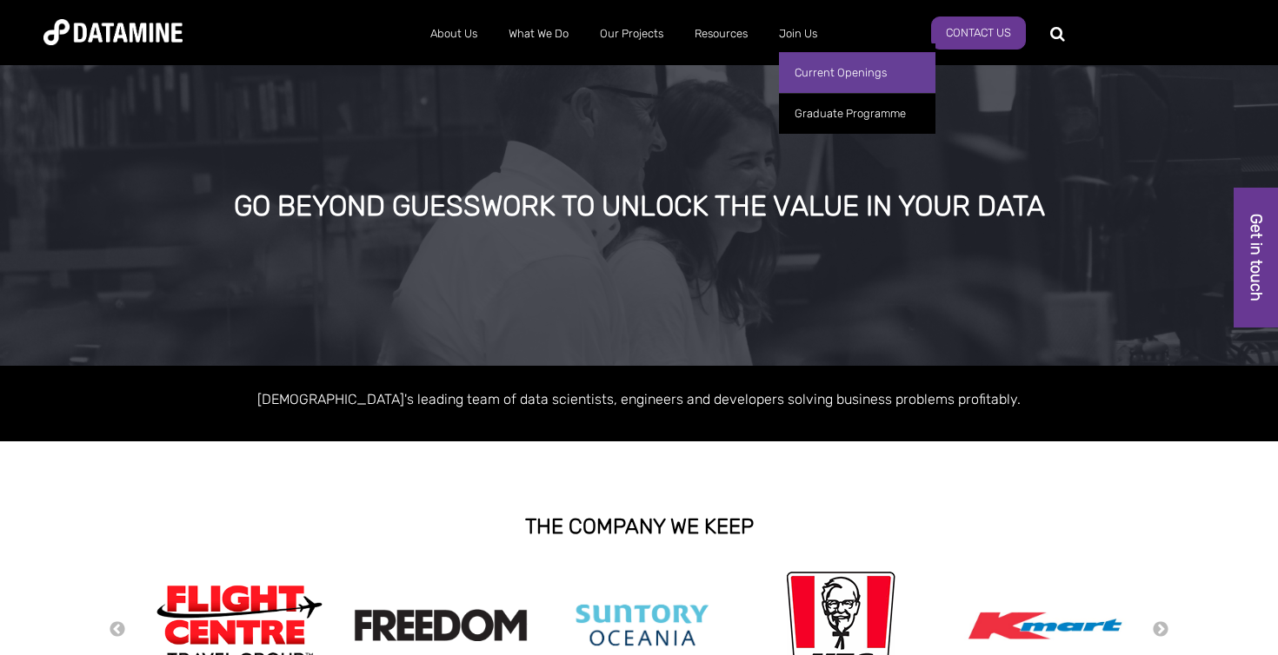
click at [815, 72] on link "Current Openings" at bounding box center [857, 72] width 156 height 41
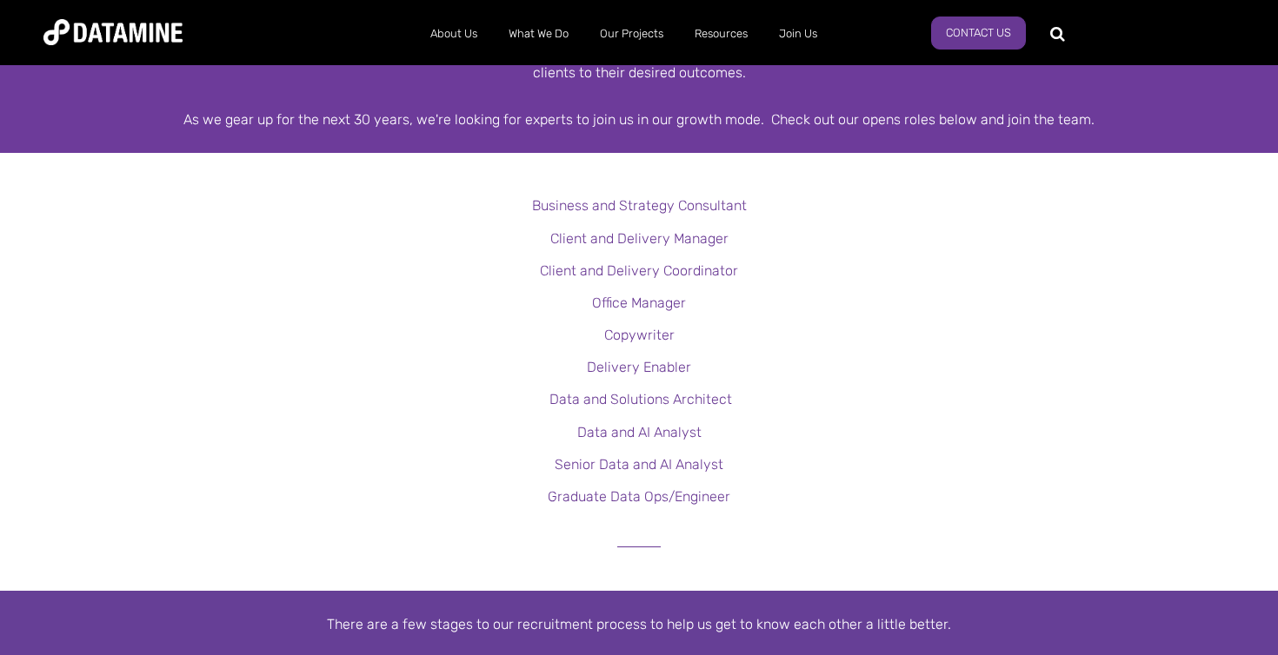
scroll to position [439, 0]
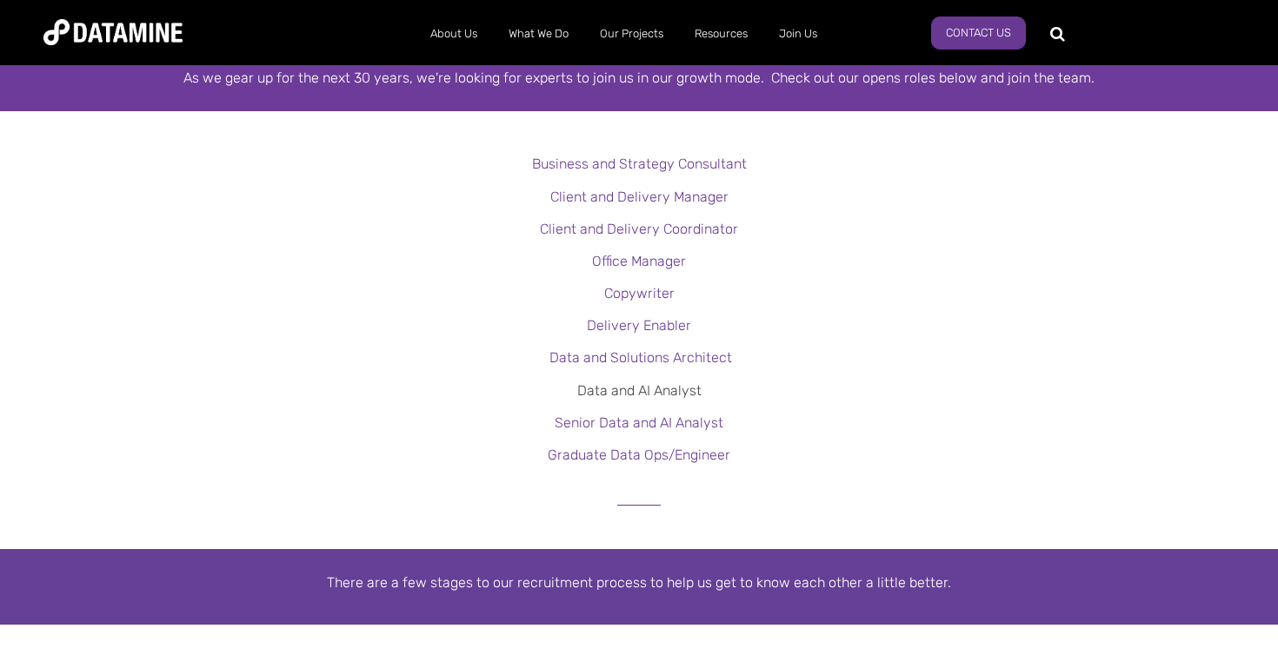
click at [656, 391] on link "Data and AI Analyst" at bounding box center [639, 391] width 124 height 17
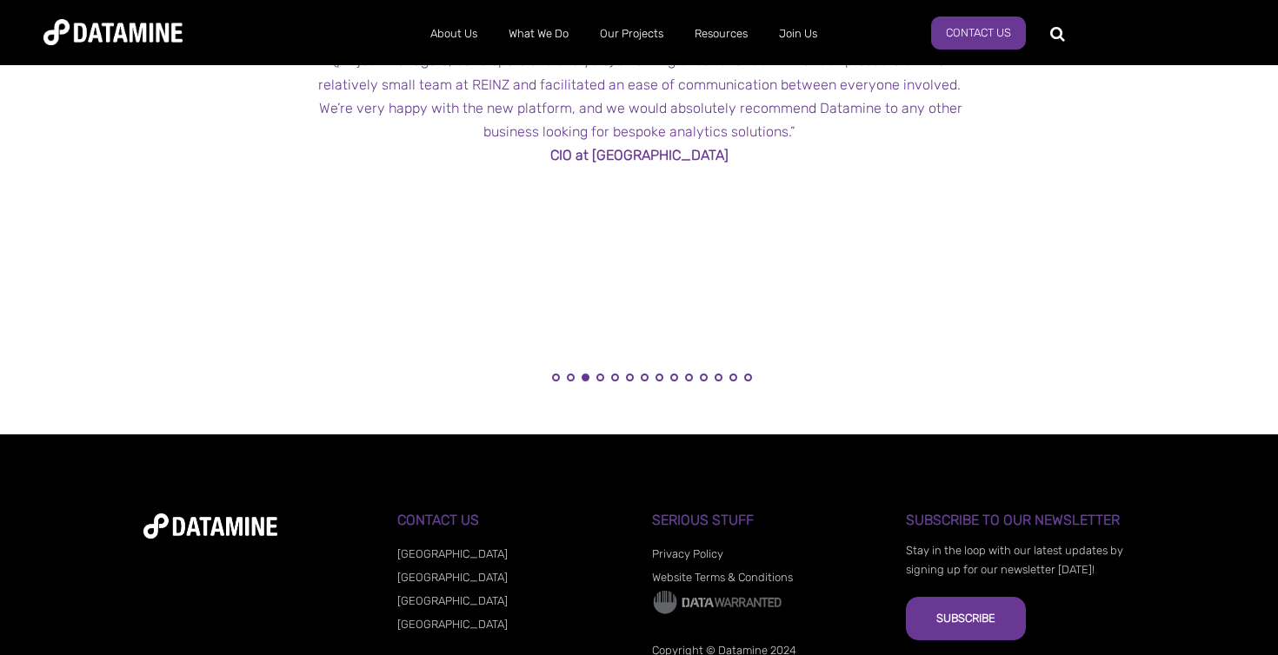
scroll to position [2064, 0]
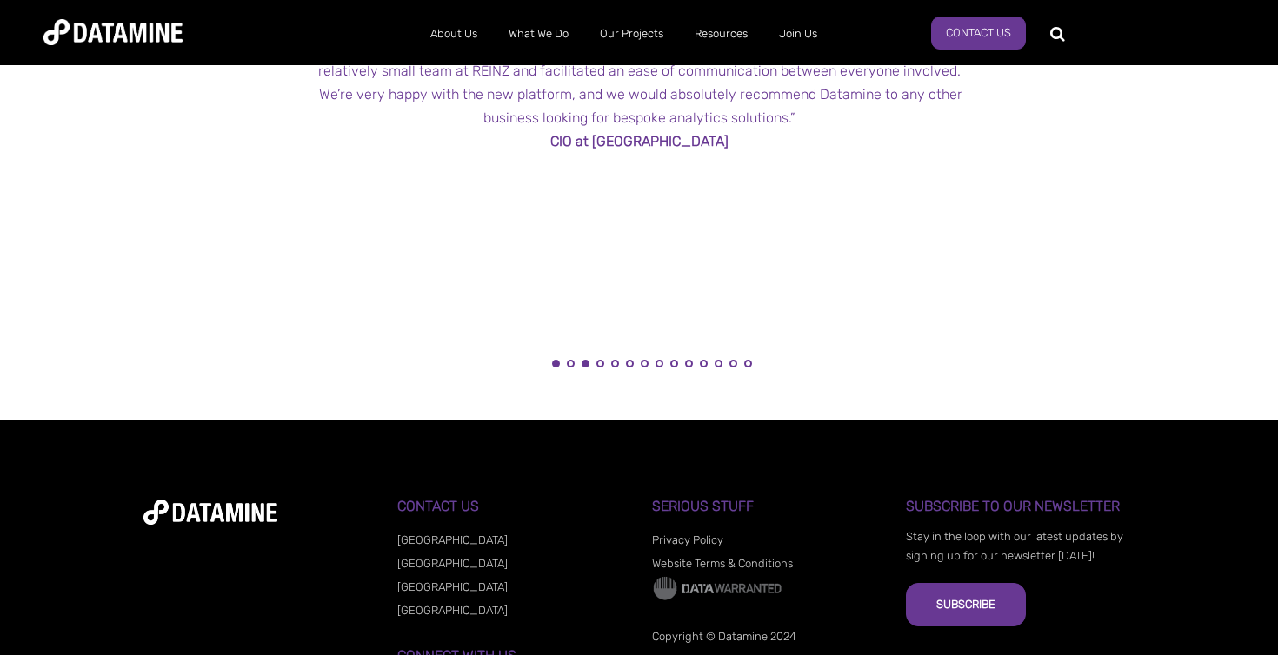
click at [558, 361] on button "1" at bounding box center [556, 364] width 8 height 8
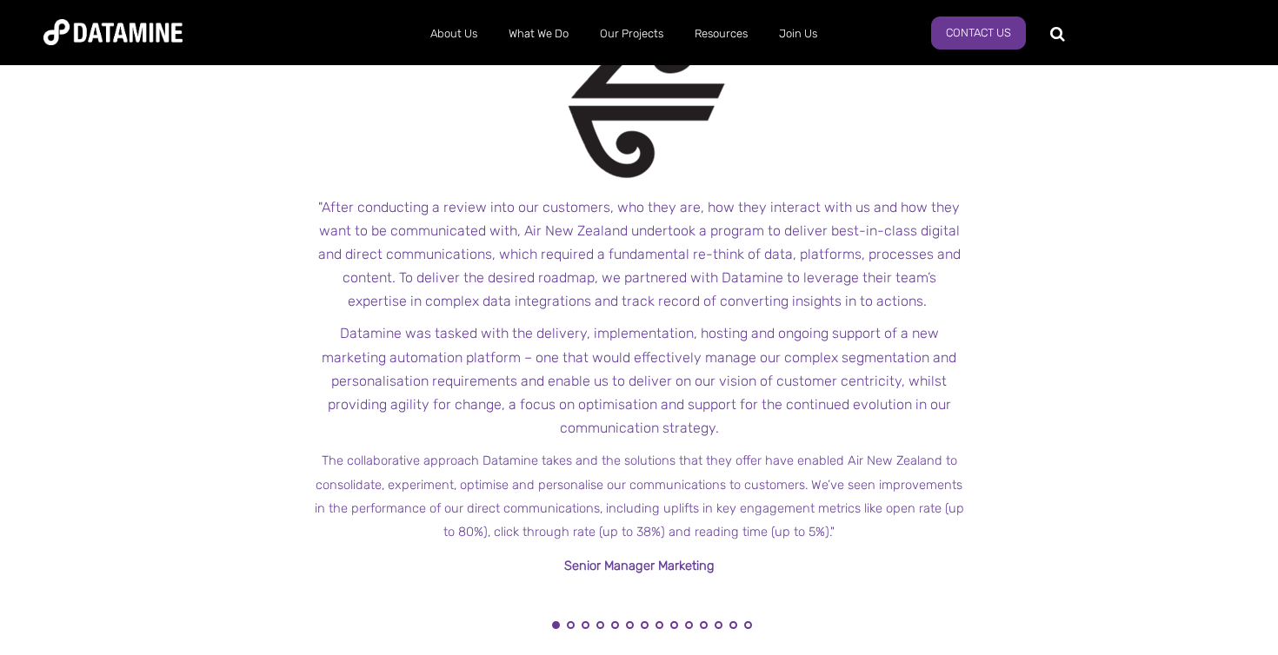
scroll to position [1803, 0]
click at [572, 621] on button "2" at bounding box center [571, 625] width 8 height 8
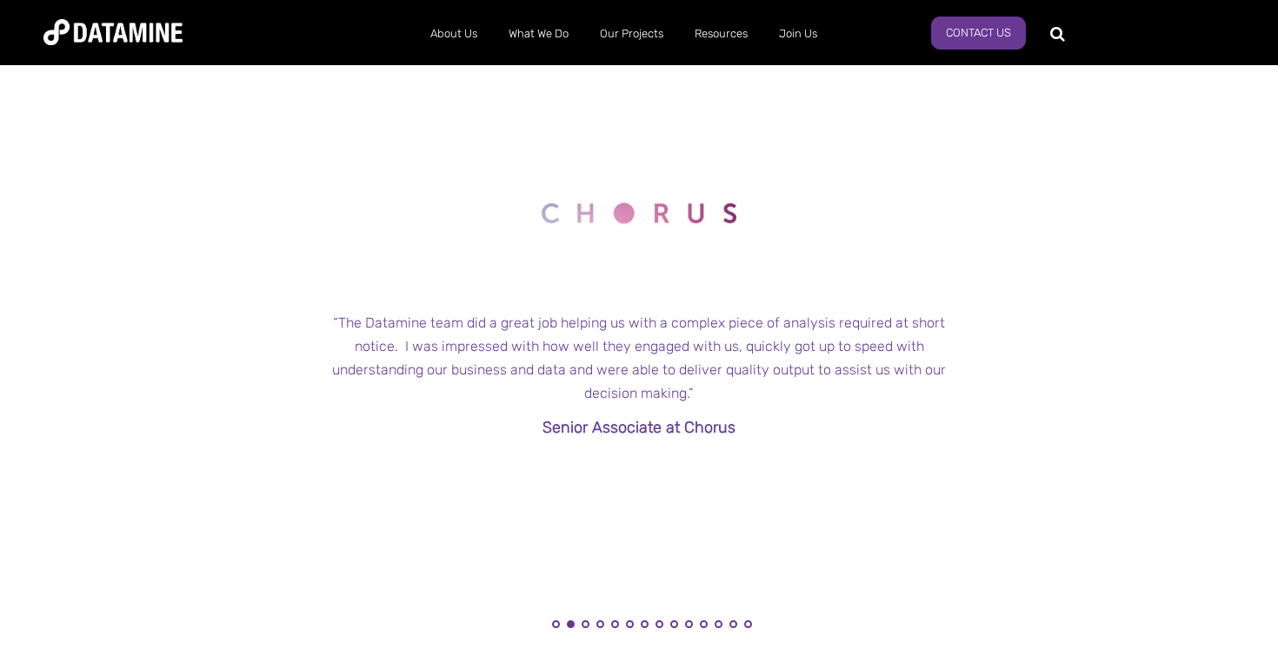
click at [589, 622] on li "3" at bounding box center [585, 629] width 17 height 17
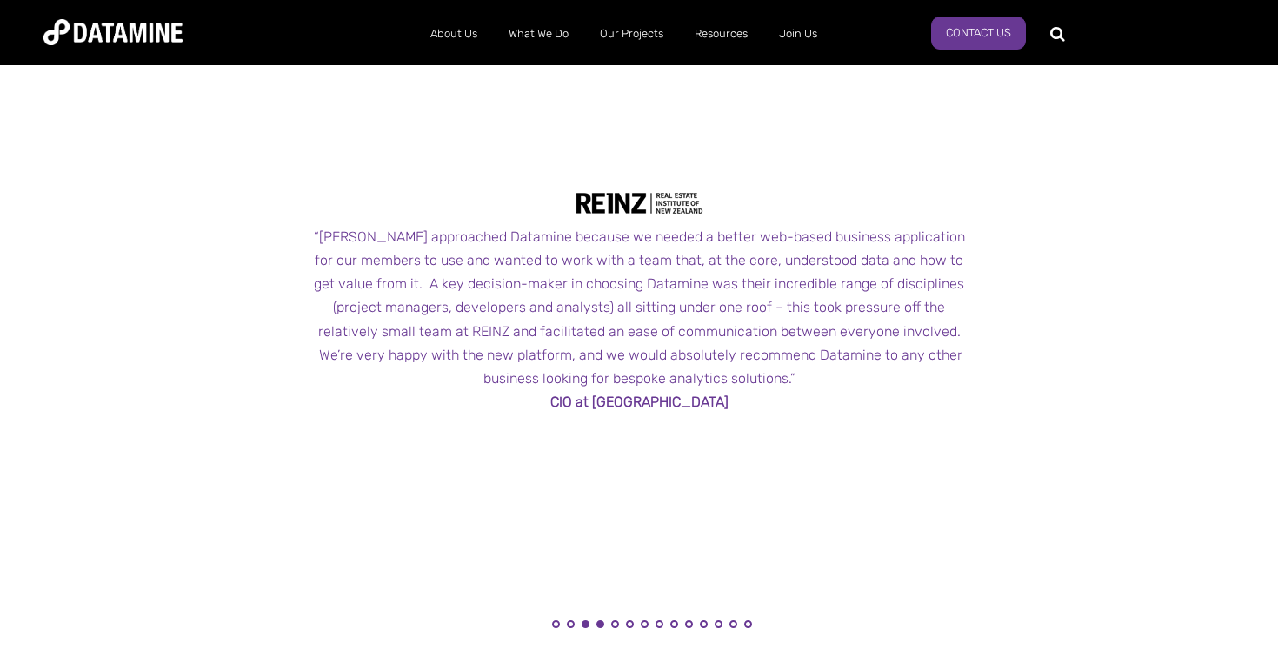
click at [601, 622] on button "4" at bounding box center [600, 625] width 8 height 8
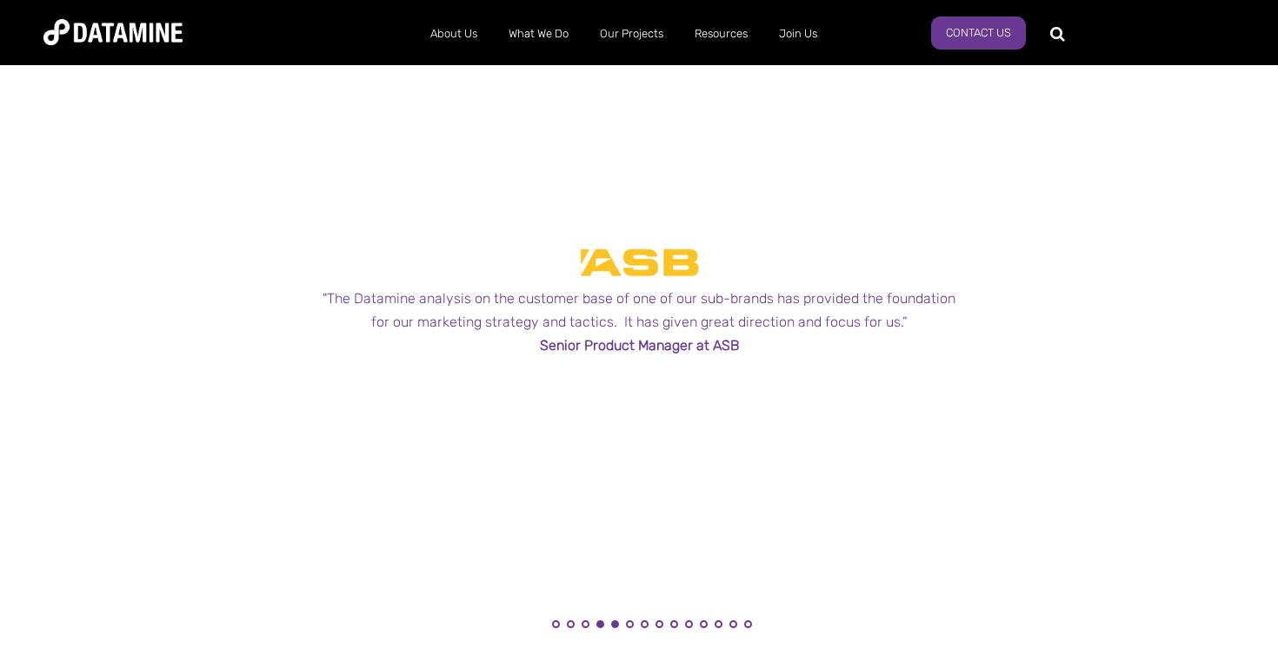
click at [617, 621] on button "5" at bounding box center [615, 625] width 8 height 8
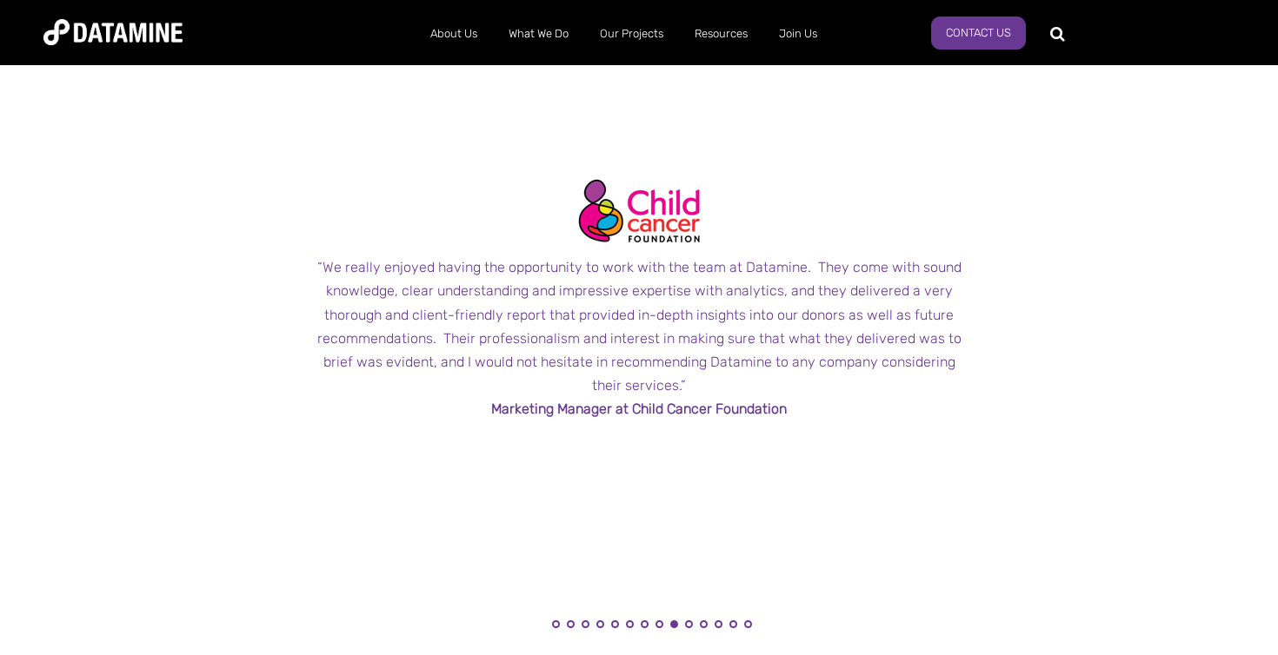
click at [640, 622] on li "7" at bounding box center [644, 629] width 17 height 17
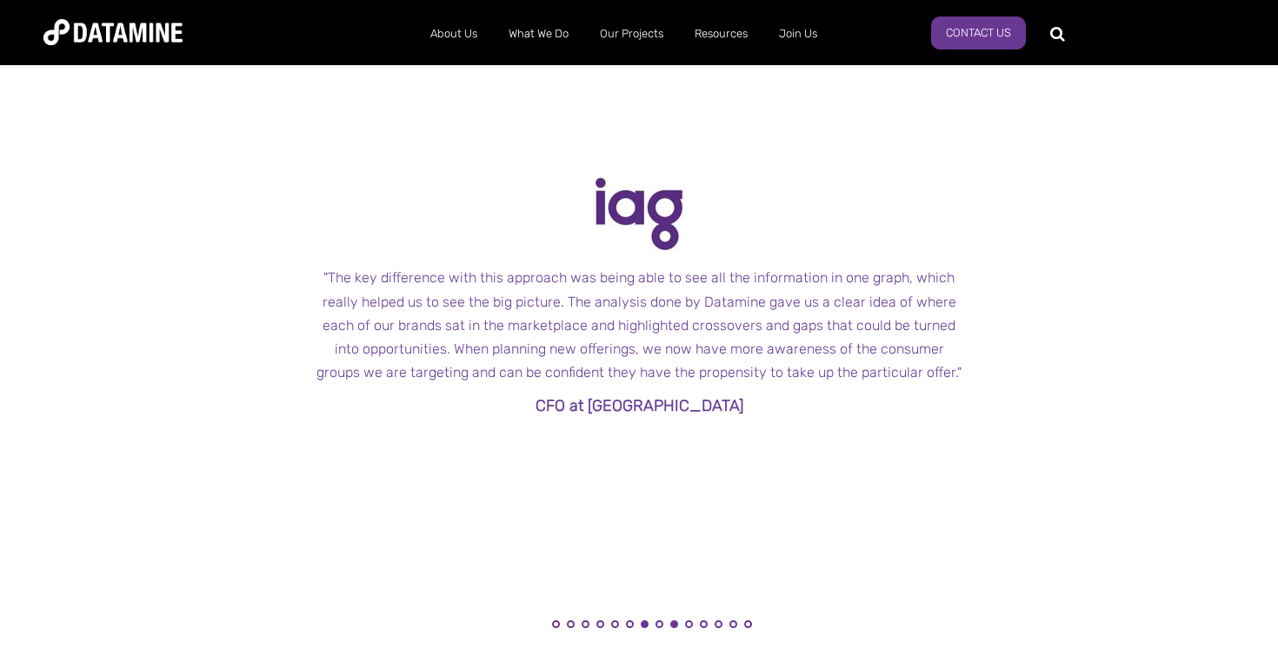
click at [674, 621] on button "9" at bounding box center [674, 625] width 8 height 8
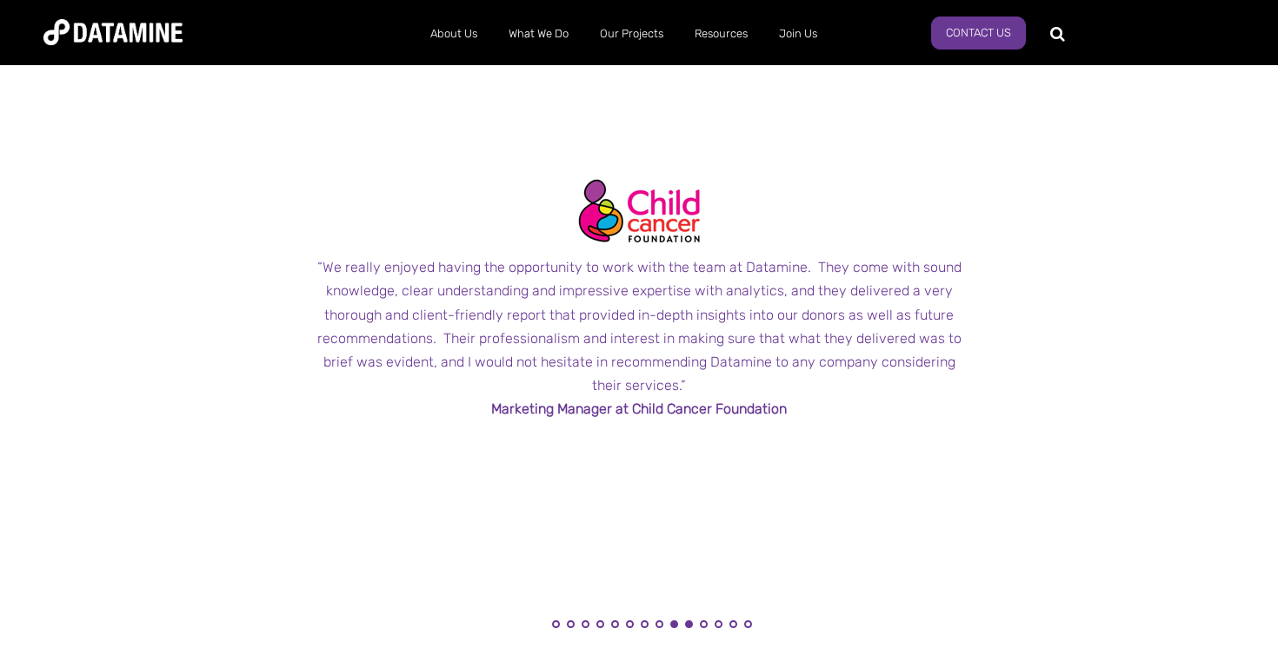
click at [689, 621] on button "10" at bounding box center [689, 625] width 8 height 8
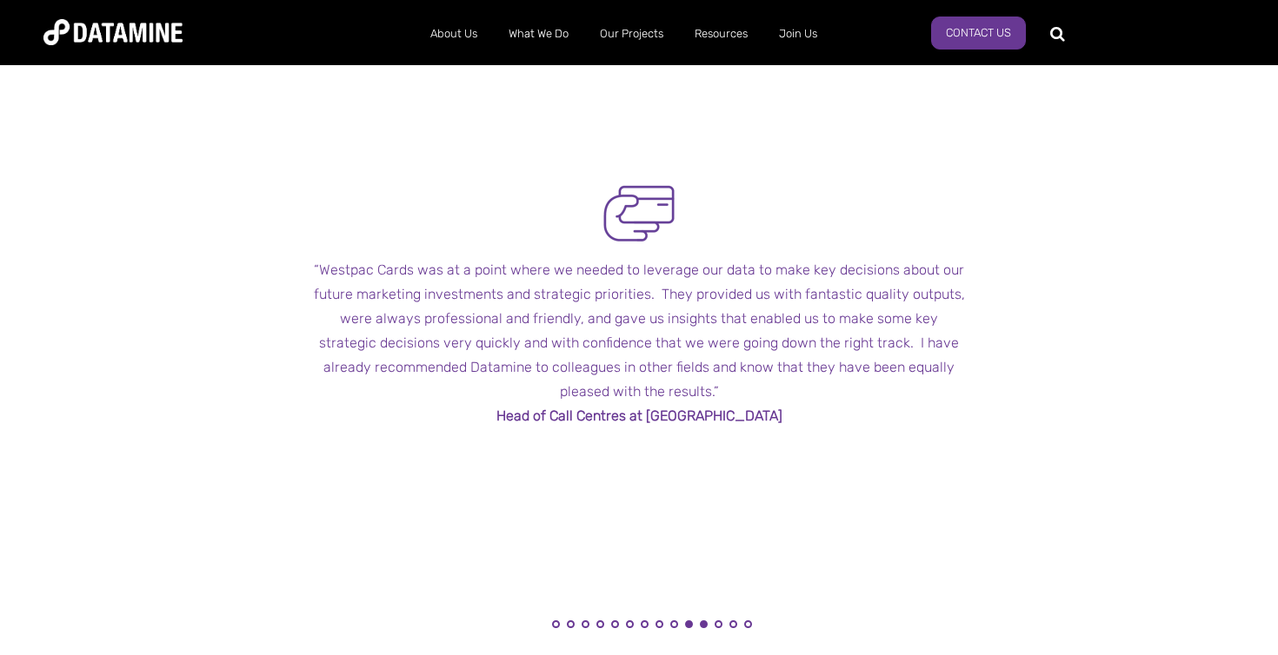
click at [705, 622] on button "11" at bounding box center [704, 625] width 8 height 8
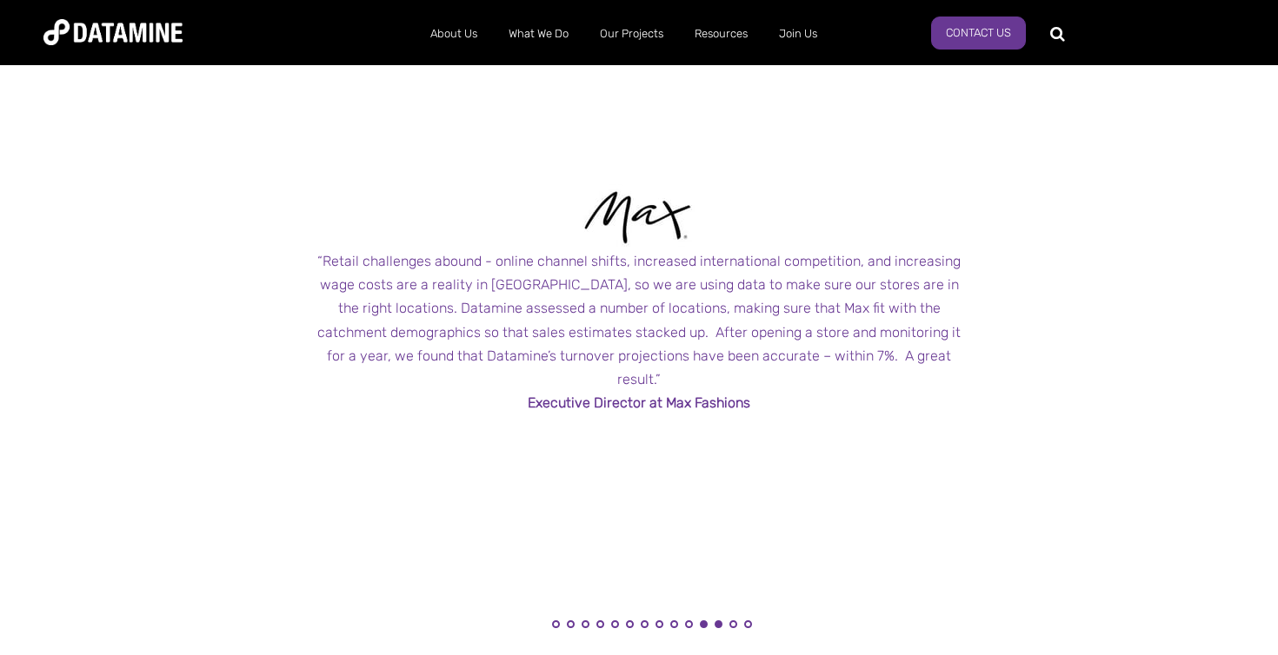
click at [719, 622] on button "12" at bounding box center [719, 625] width 8 height 8
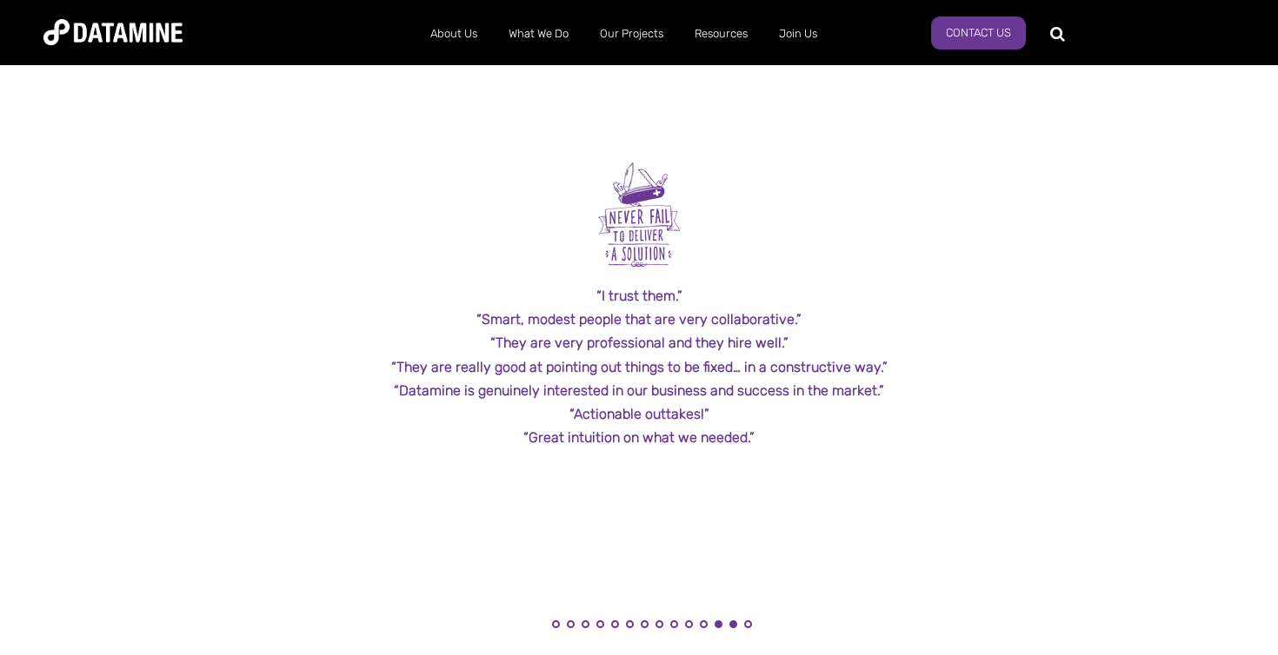
click at [732, 621] on button "13" at bounding box center [733, 625] width 8 height 8
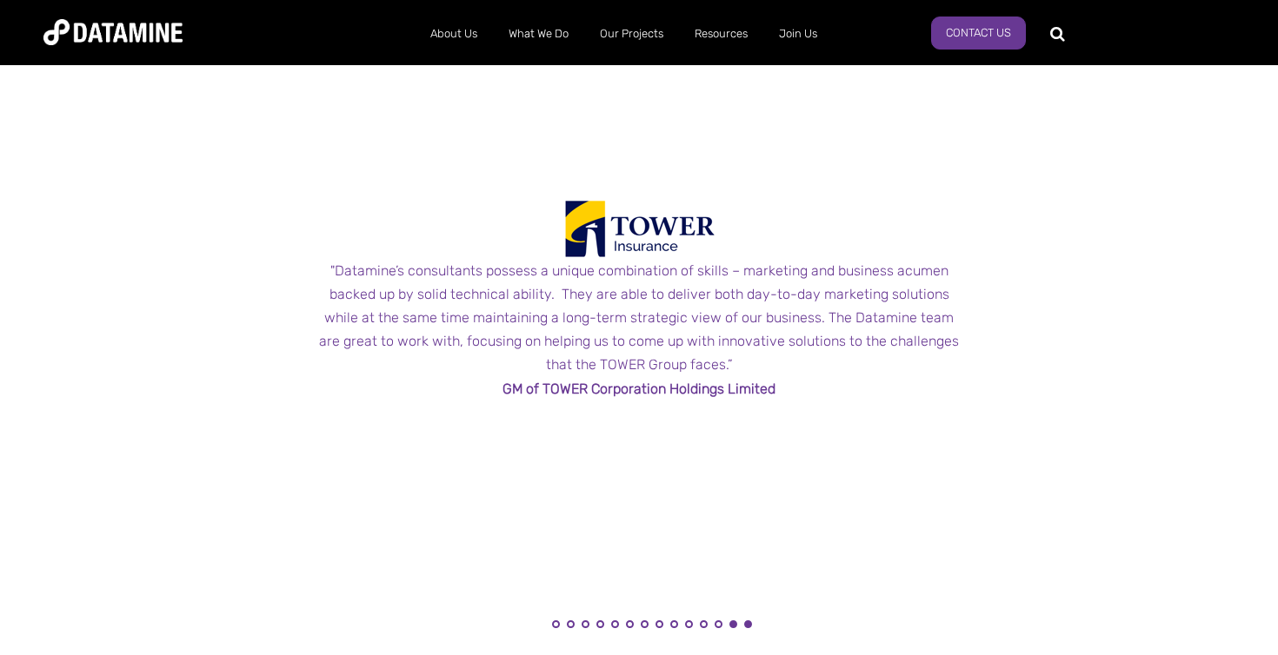
click at [735, 623] on button "13" at bounding box center [733, 625] width 8 height 8
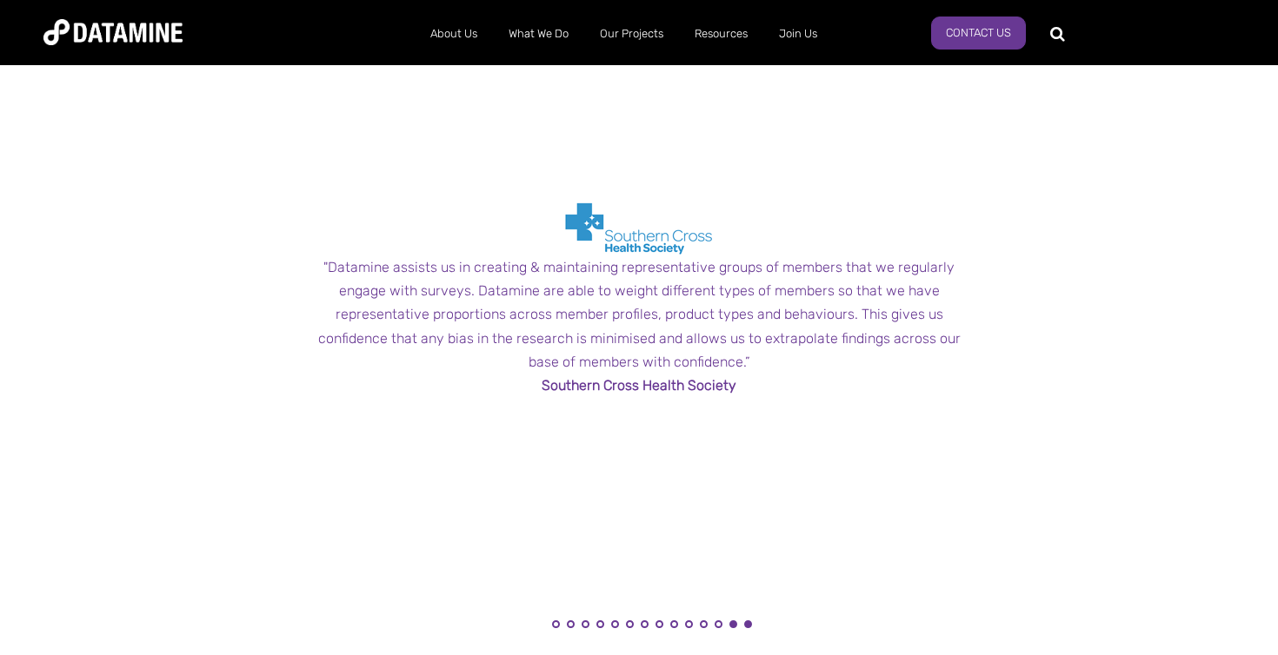
click at [750, 622] on button "14" at bounding box center [748, 625] width 8 height 8
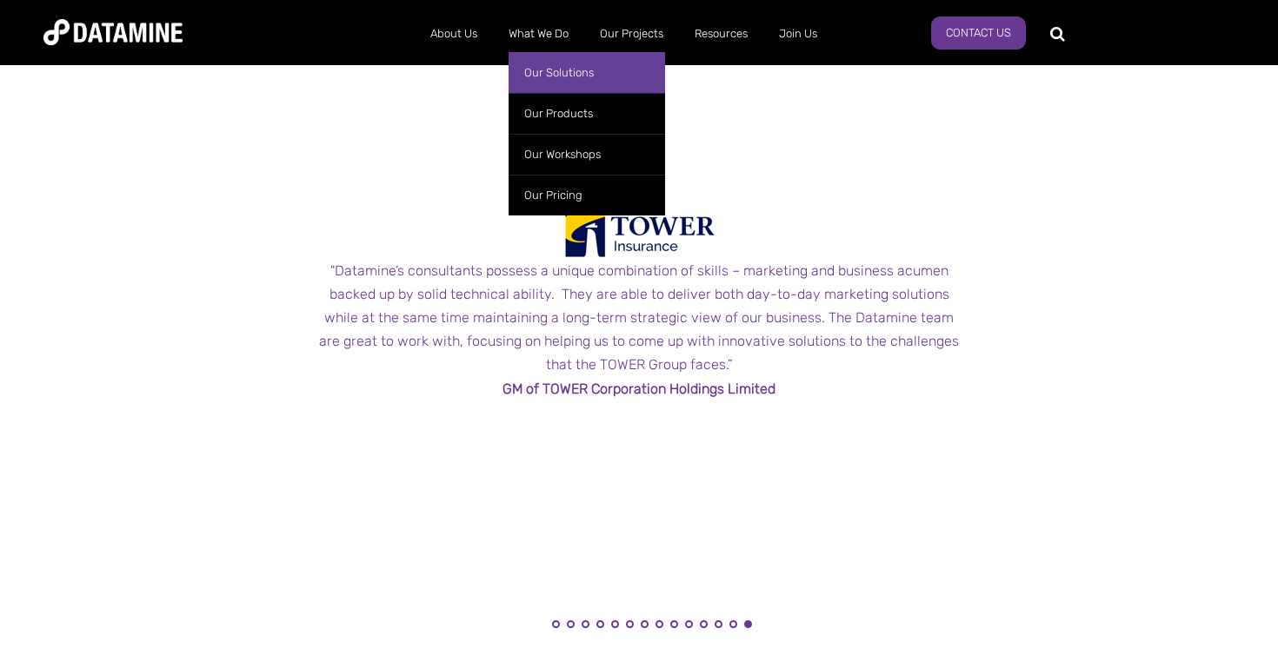
click at [550, 78] on link "Our Solutions" at bounding box center [587, 72] width 156 height 41
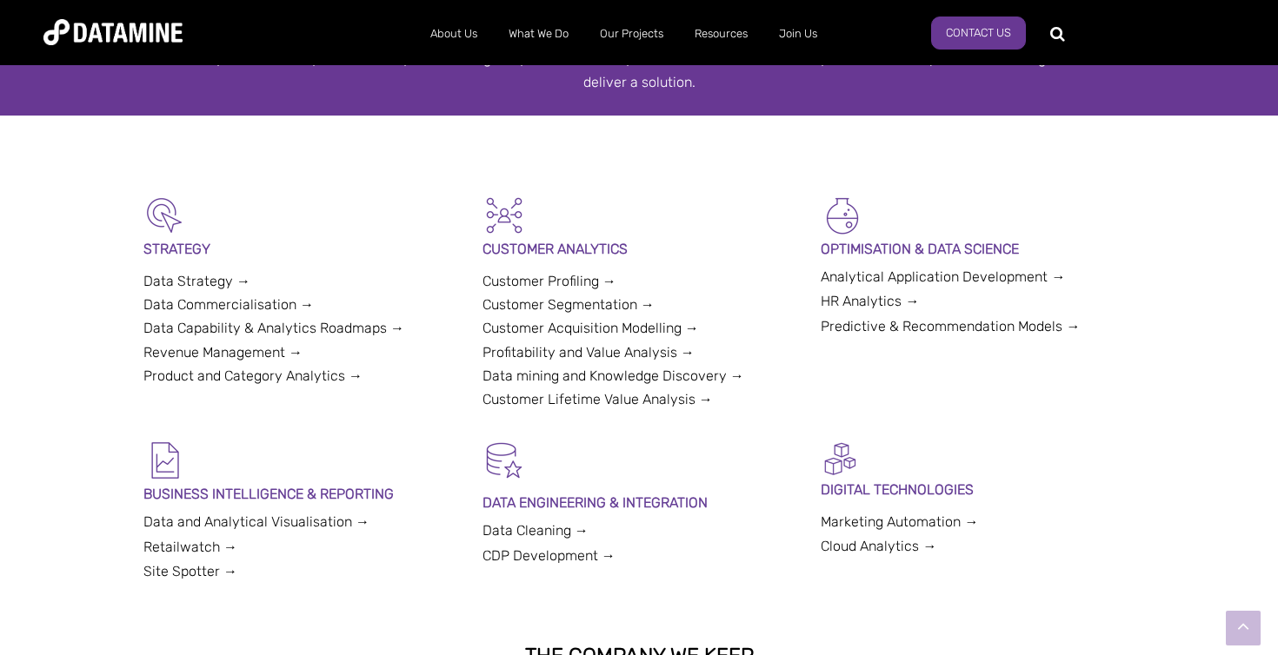
scroll to position [349, 0]
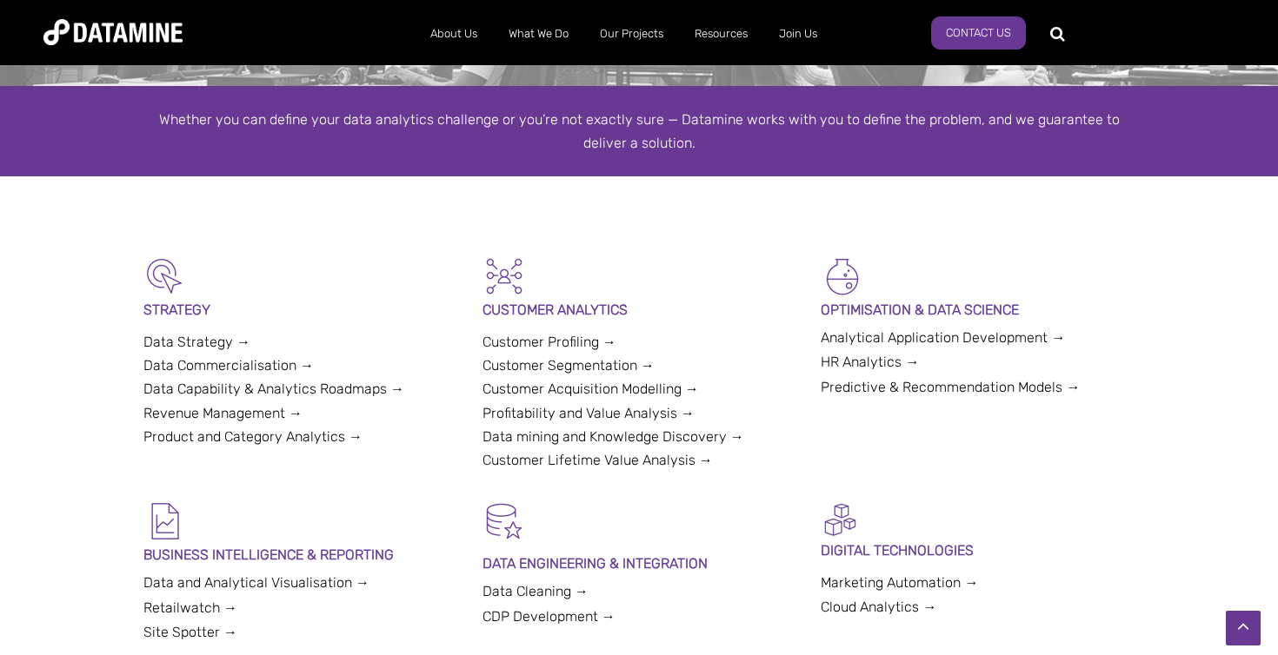
scroll to position [284, 0]
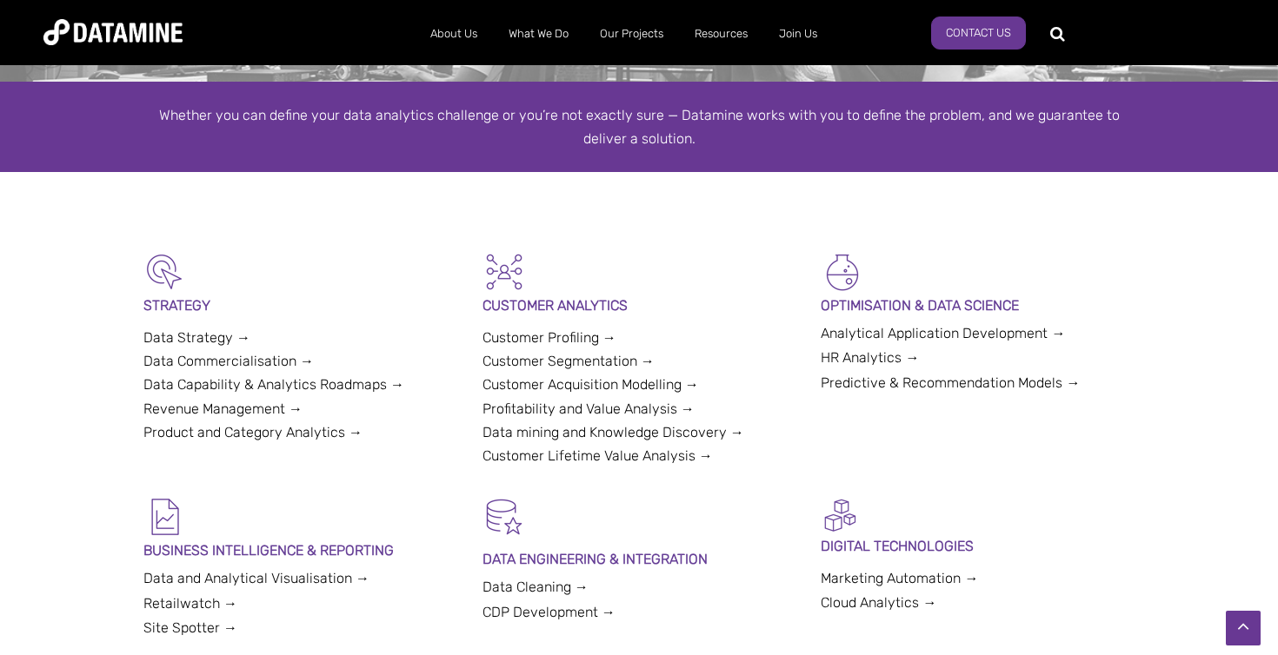
click at [714, 217] on div at bounding box center [639, 211] width 1278 height 78
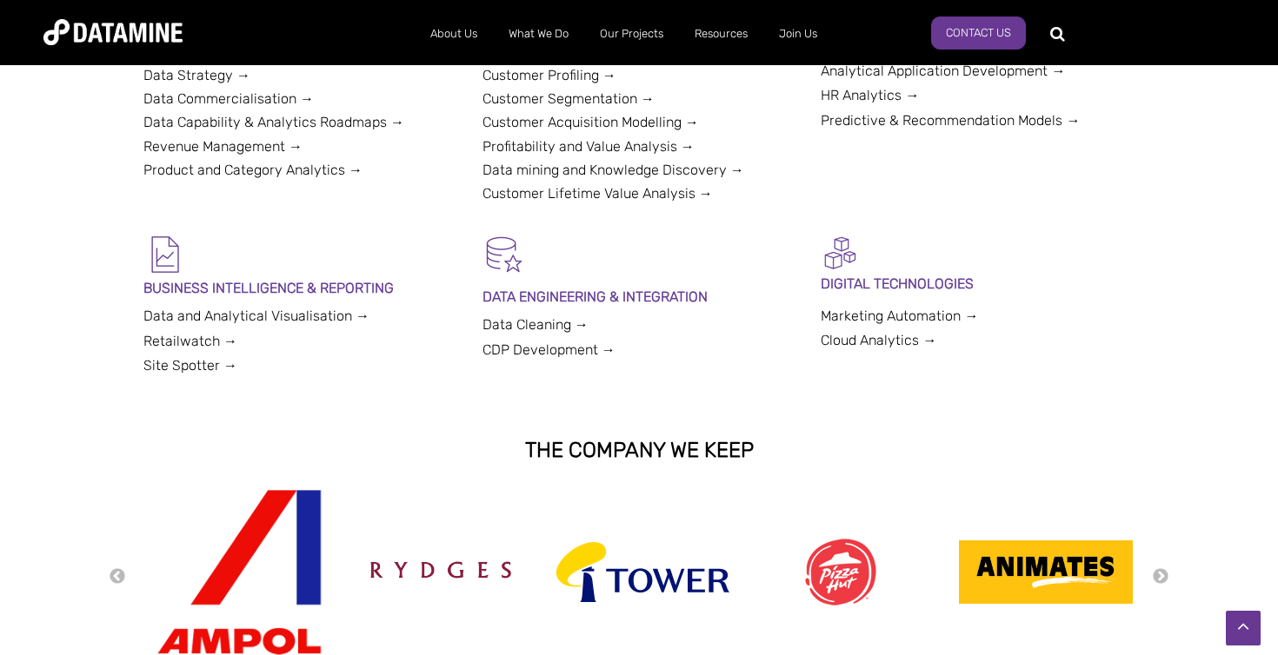
scroll to position [483, 0]
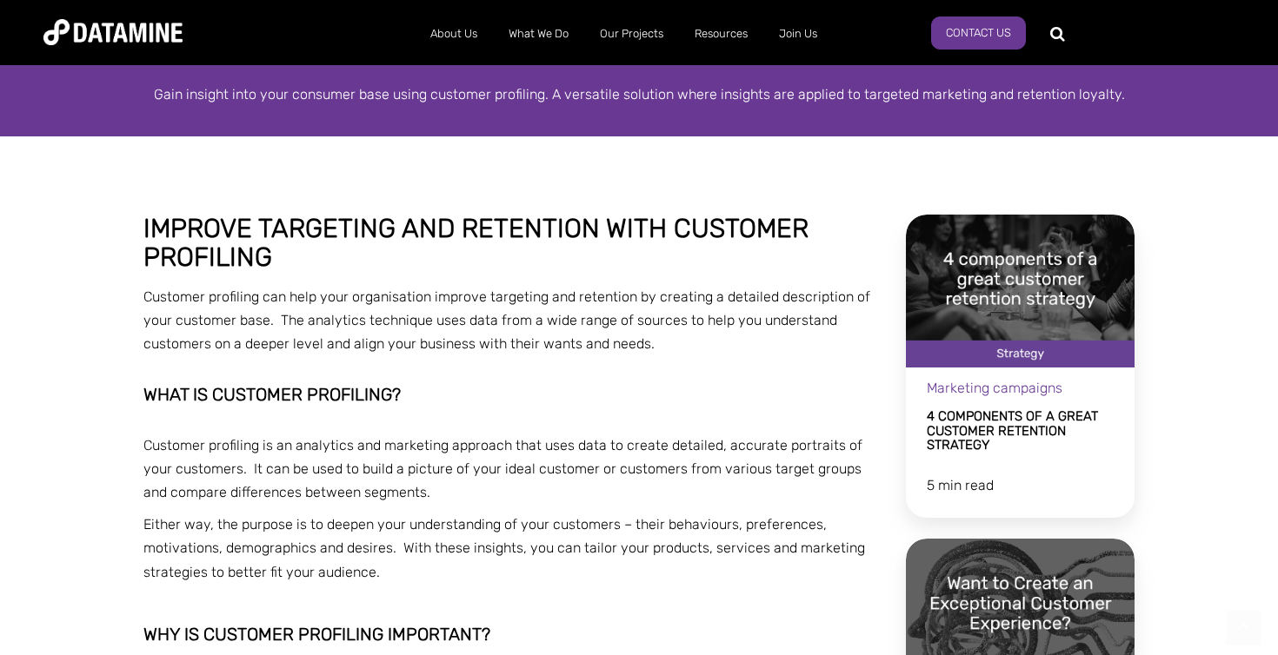
scroll to position [228, 0]
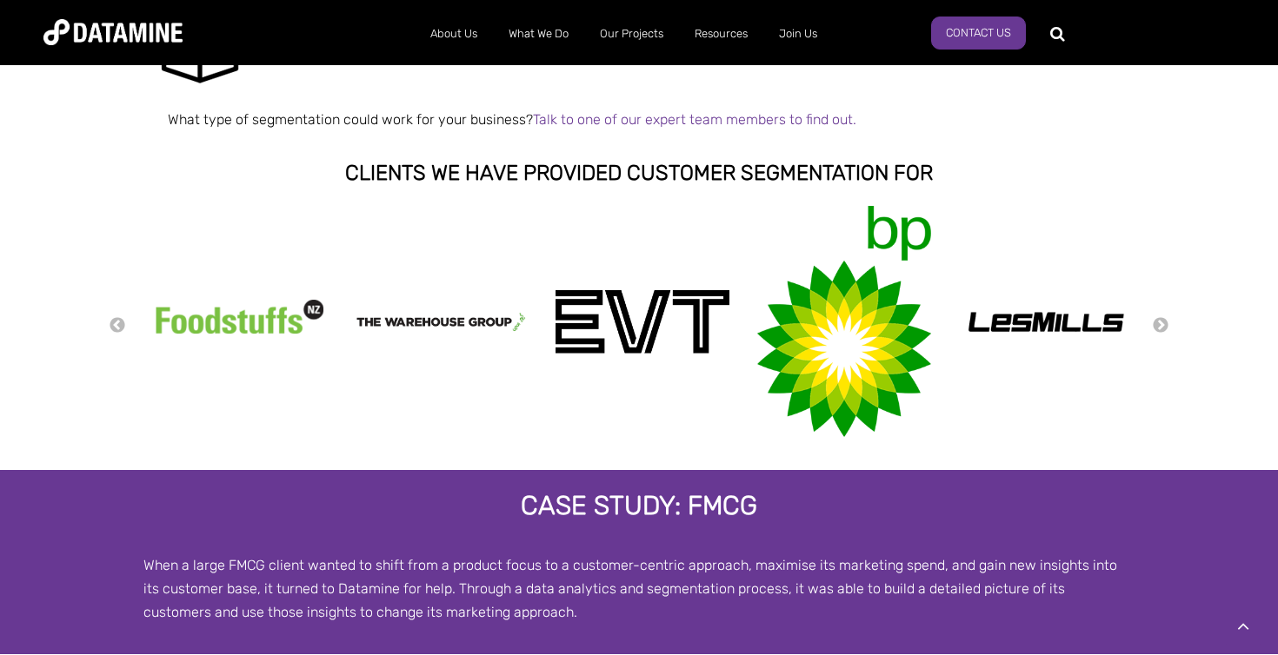
scroll to position [2588, 0]
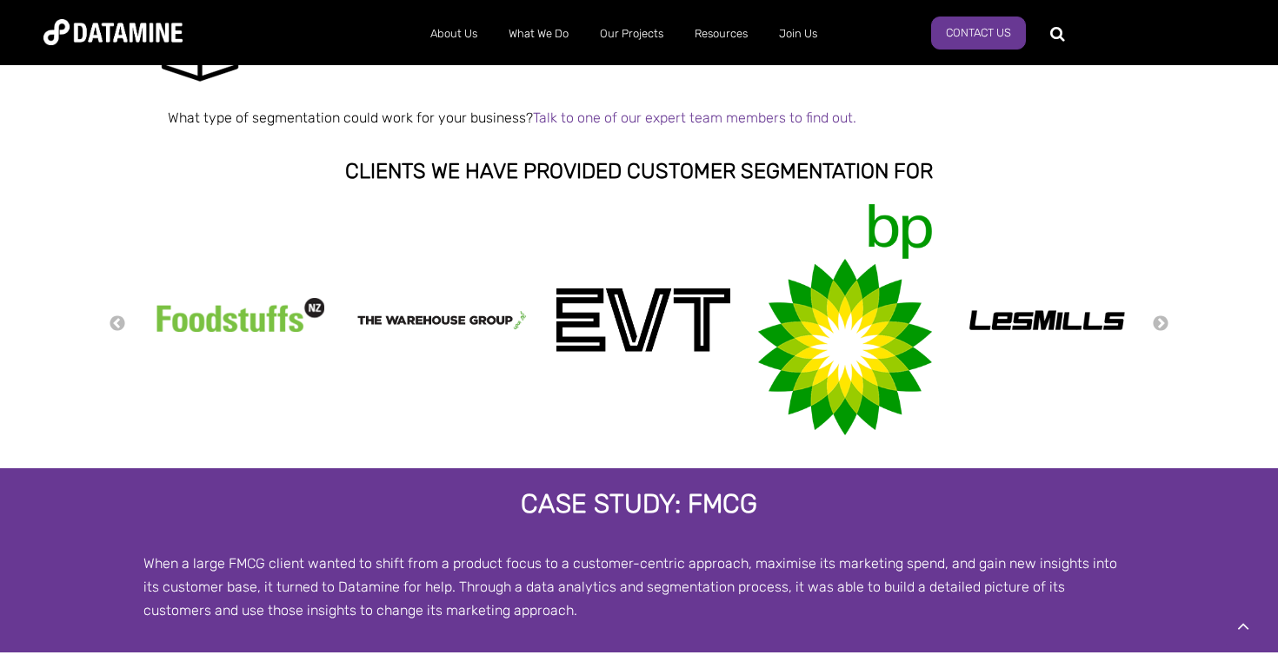
click at [831, 309] on img at bounding box center [845, 319] width 174 height 231
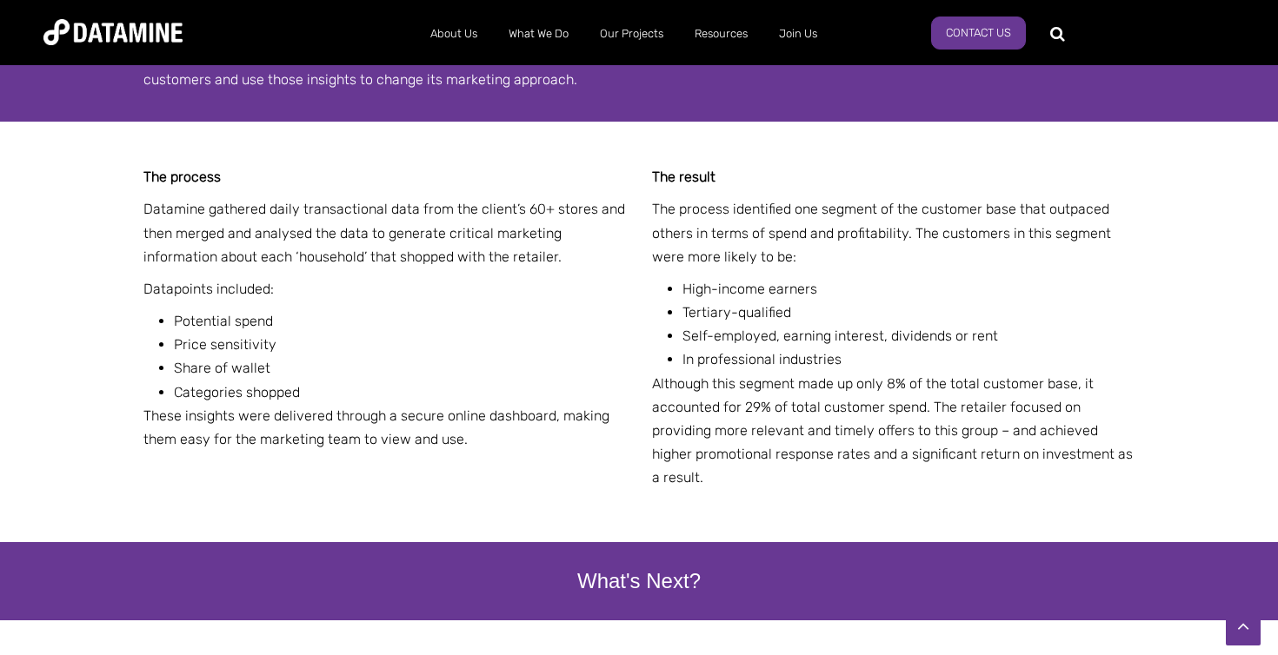
scroll to position [3120, 0]
